Goal: Communication & Community: Ask a question

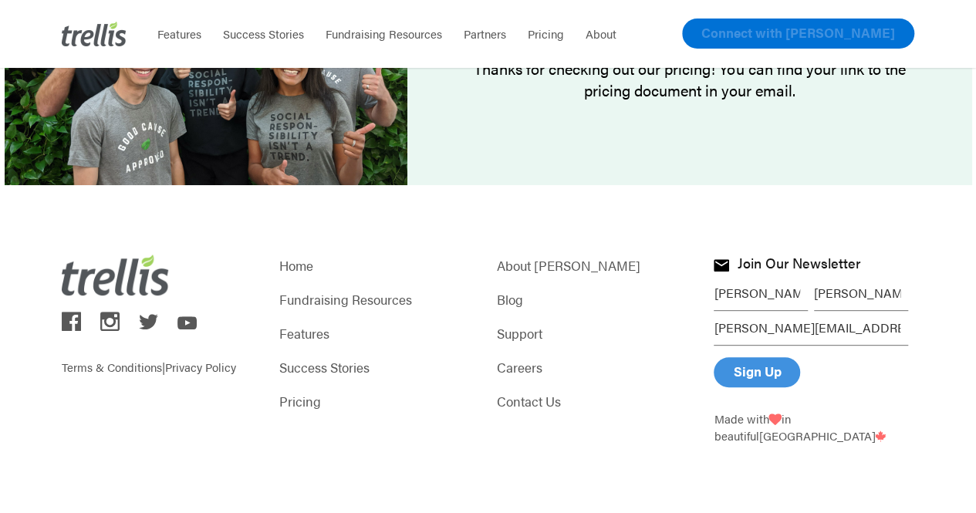
click at [827, 44] on link "Connect with [PERSON_NAME]" at bounding box center [798, 34] width 232 height 30
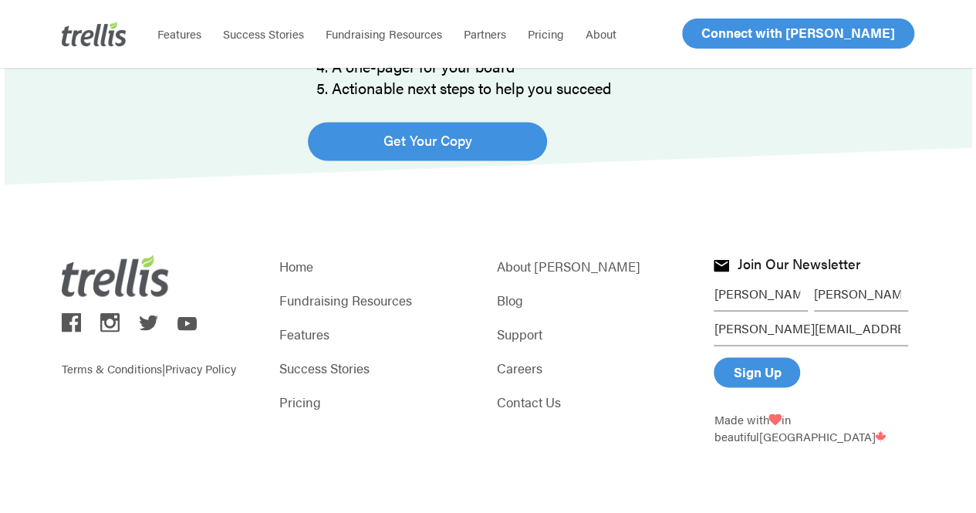
scroll to position [1315, 0]
click at [538, 405] on link "Contact Us" at bounding box center [597, 401] width 201 height 22
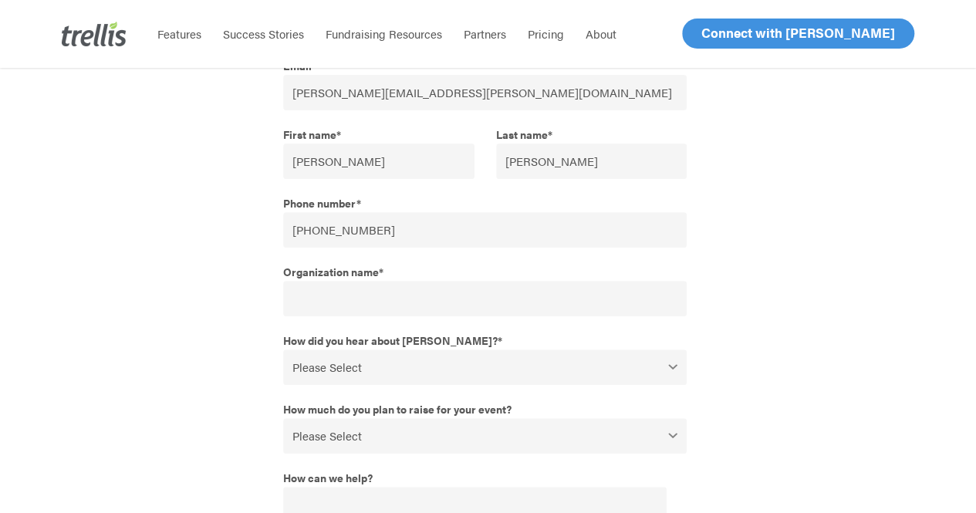
scroll to position [206, 0]
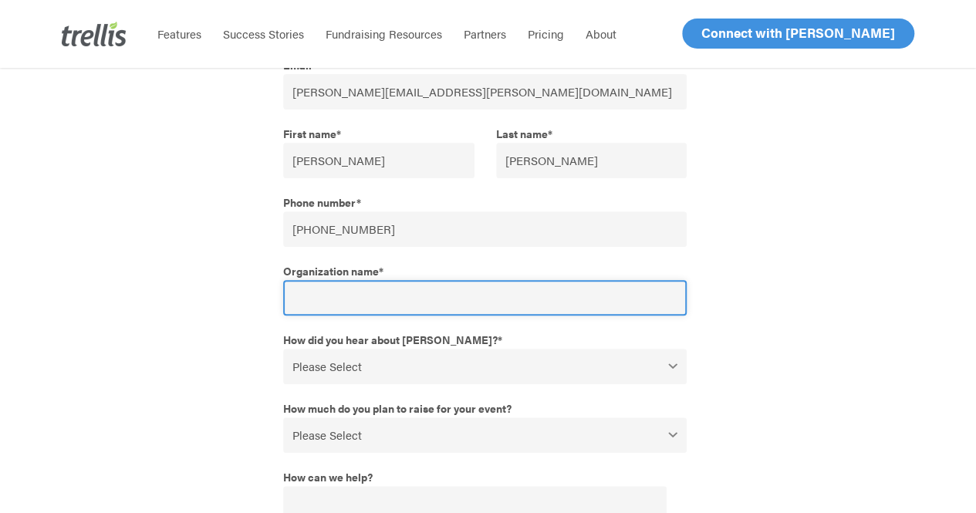
click at [522, 302] on input "Organization name *" at bounding box center [484, 297] width 403 height 35
type input "[GEOGRAPHIC_DATA][PERSON_NAME]"
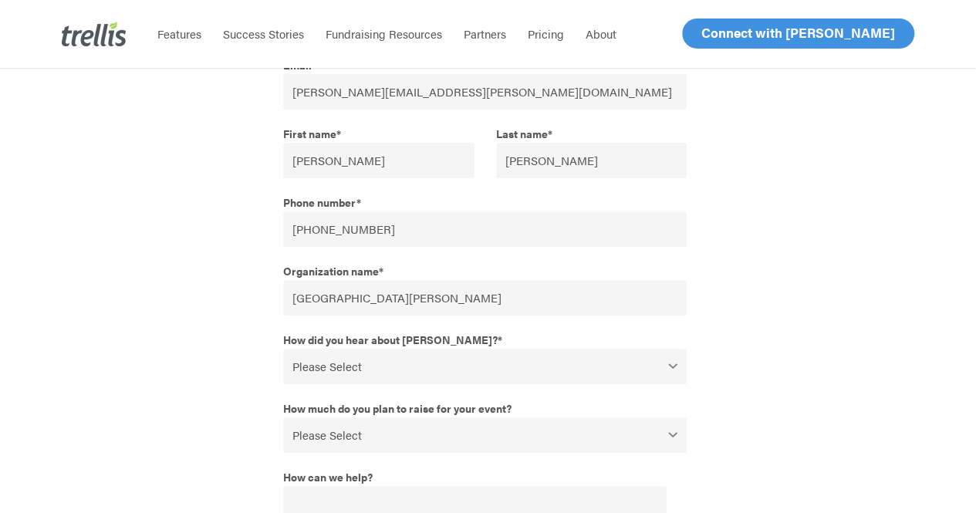
click at [568, 366] on select "Please Select Webinar or Conference Social Media Google Search Google Ad Referr…" at bounding box center [484, 366] width 403 height 35
select select "Referral from a colleague"
click at [283, 349] on select "Please Select Webinar or Conference Social Media Google Search Google Ad Referr…" at bounding box center [484, 366] width 403 height 35
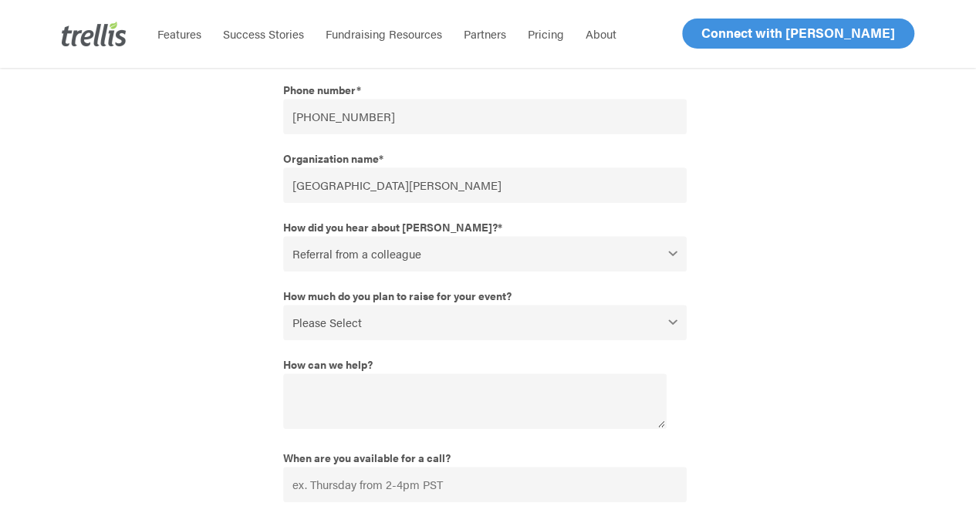
scroll to position [320, 0]
click at [498, 314] on select "Please Select $0 - $49,999 $50,000 - $99,999 $100,000 - $249,999 $250,000 - $49…" at bounding box center [484, 320] width 403 height 35
select select "$500,000+"
click at [283, 303] on select "Please Select $0 - $49,999 $50,000 - $99,999 $100,000 - $249,999 $250,000 - $49…" at bounding box center [484, 320] width 403 height 35
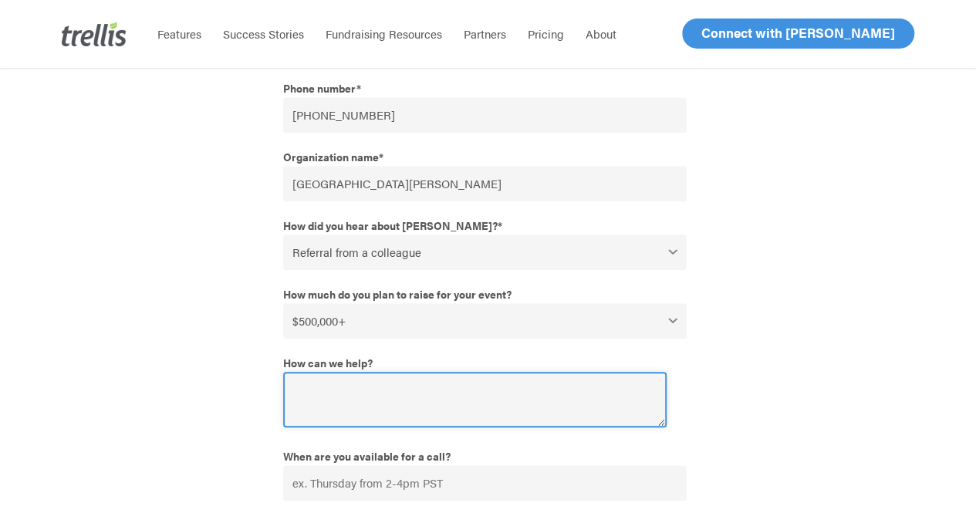
click at [452, 396] on textarea "How can we help?" at bounding box center [474, 400] width 383 height 56
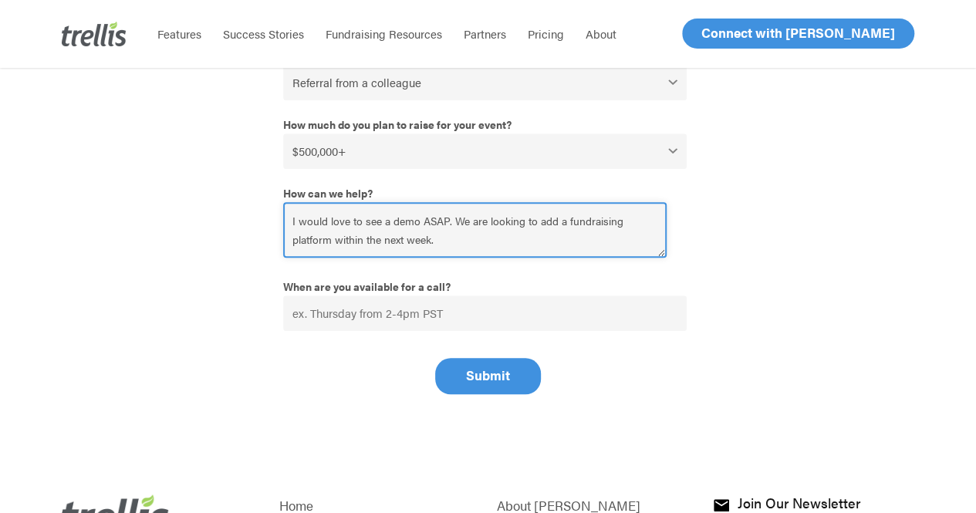
scroll to position [492, 0]
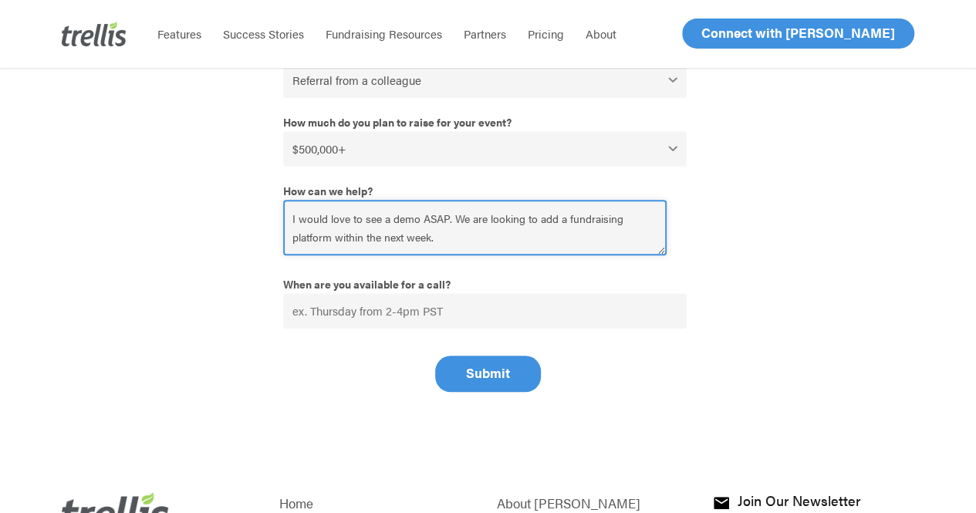
type textarea "I would love to see a demo ASAP. We are looking to add a fundraising platform w…"
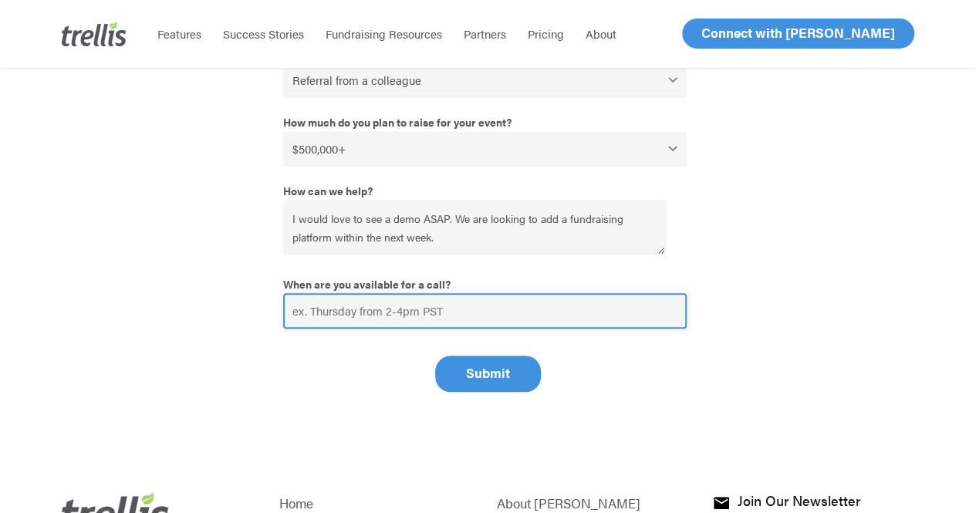
click at [516, 315] on input "When are you available for a call?" at bounding box center [484, 310] width 403 height 35
type input "[DATE]-[DATE] 9am-2pm"
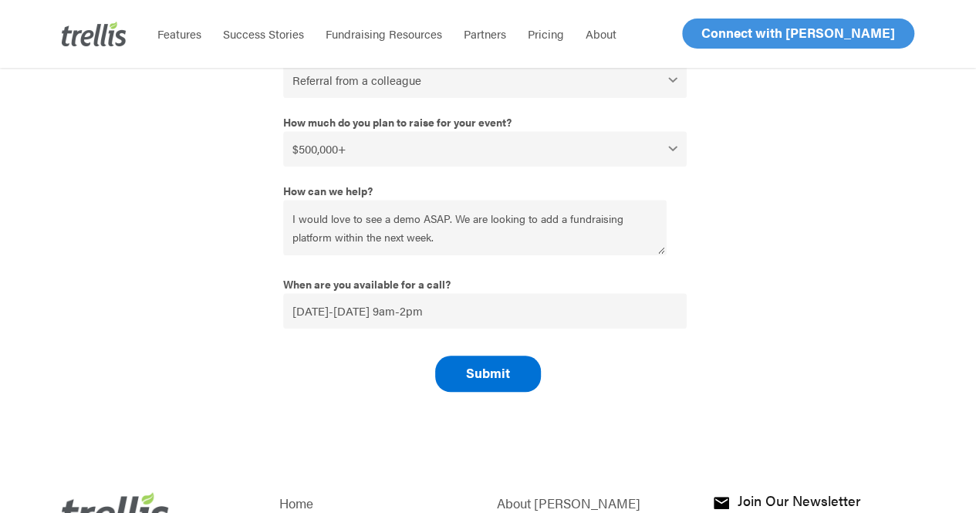
click at [471, 376] on input "Submit" at bounding box center [488, 374] width 106 height 36
